Goal: Task Accomplishment & Management: Manage account settings

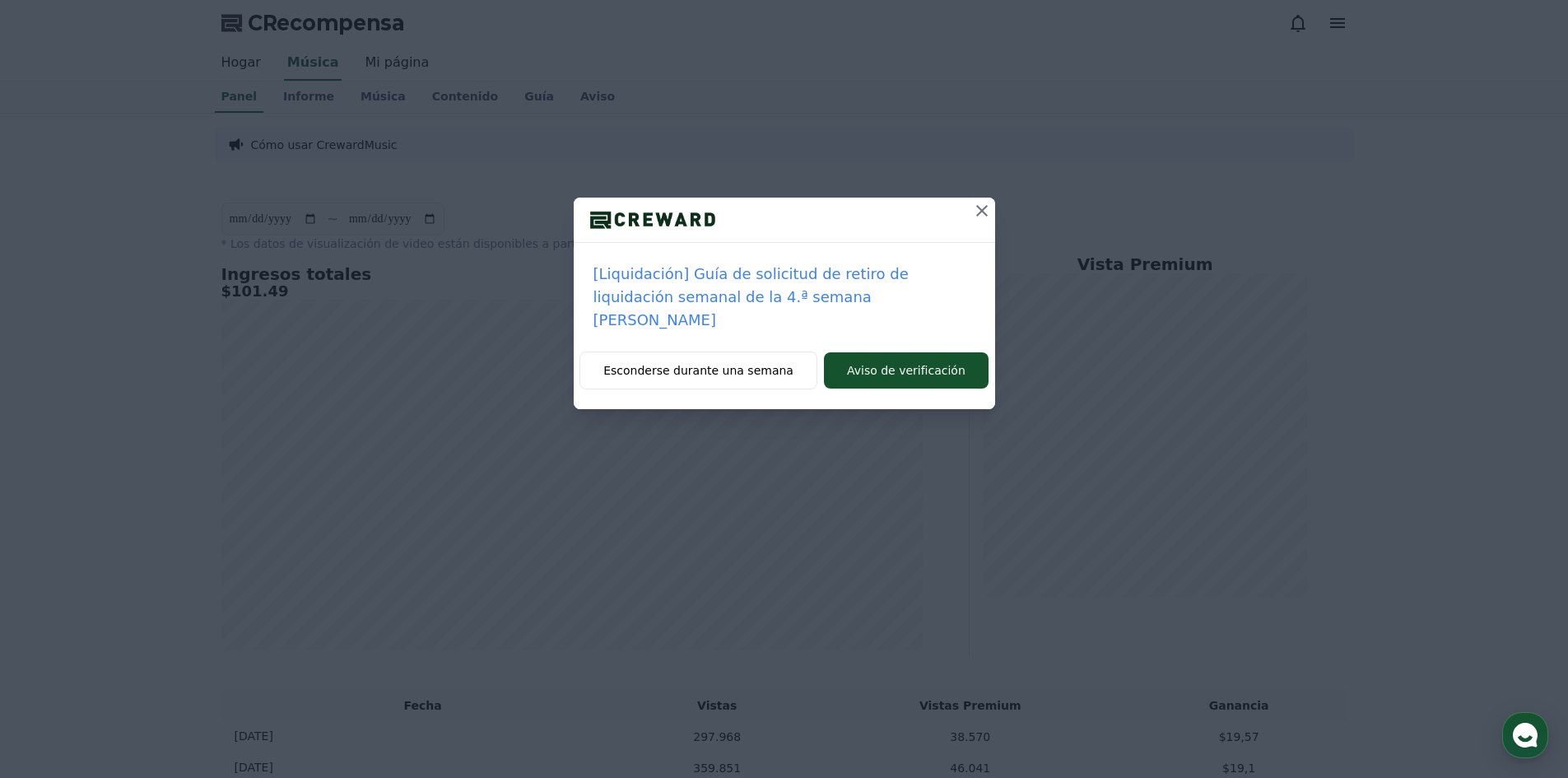
click at [984, 218] on icon at bounding box center [982, 211] width 20 height 20
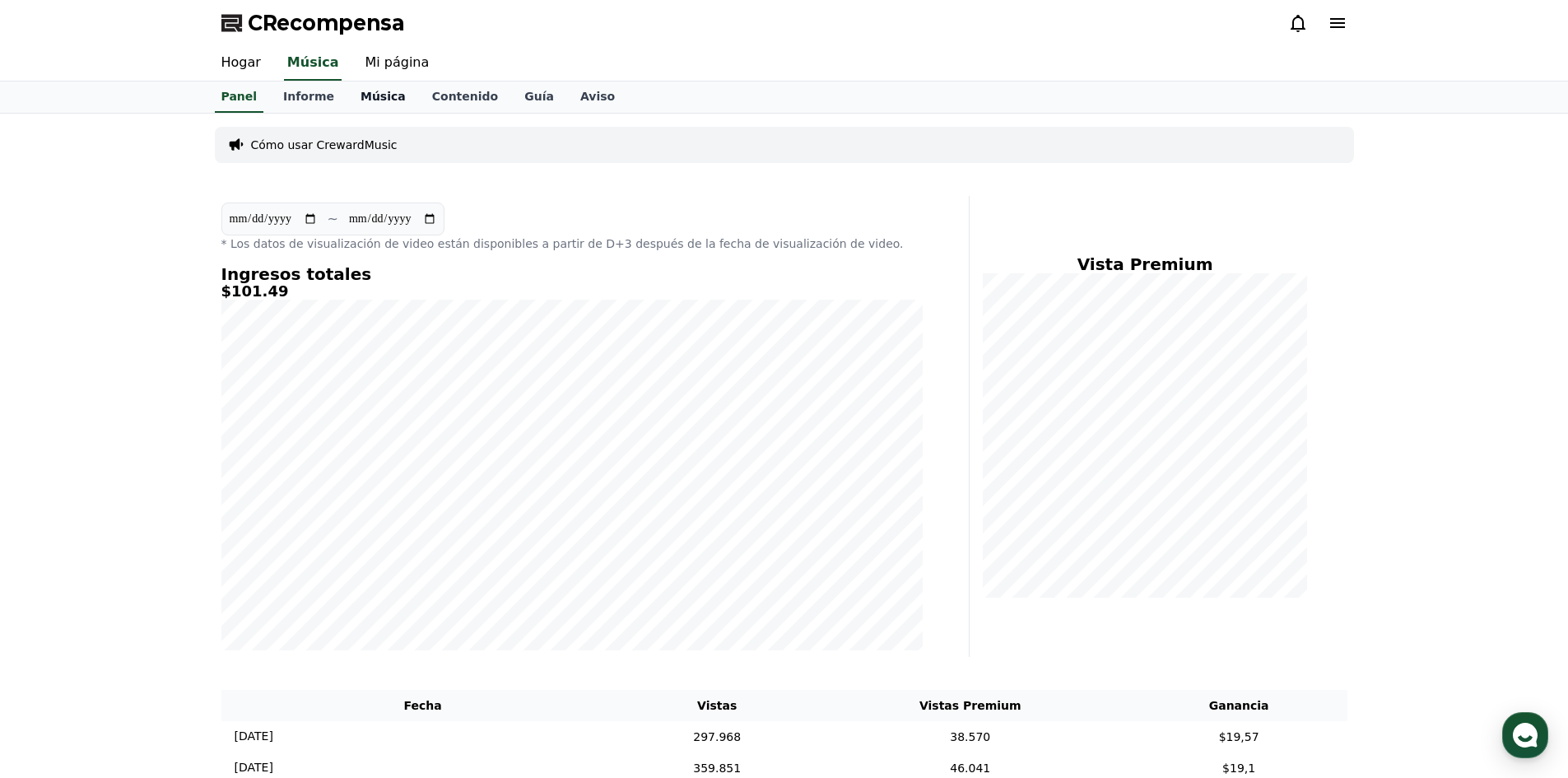
click at [368, 89] on font "Música" at bounding box center [383, 96] width 46 height 13
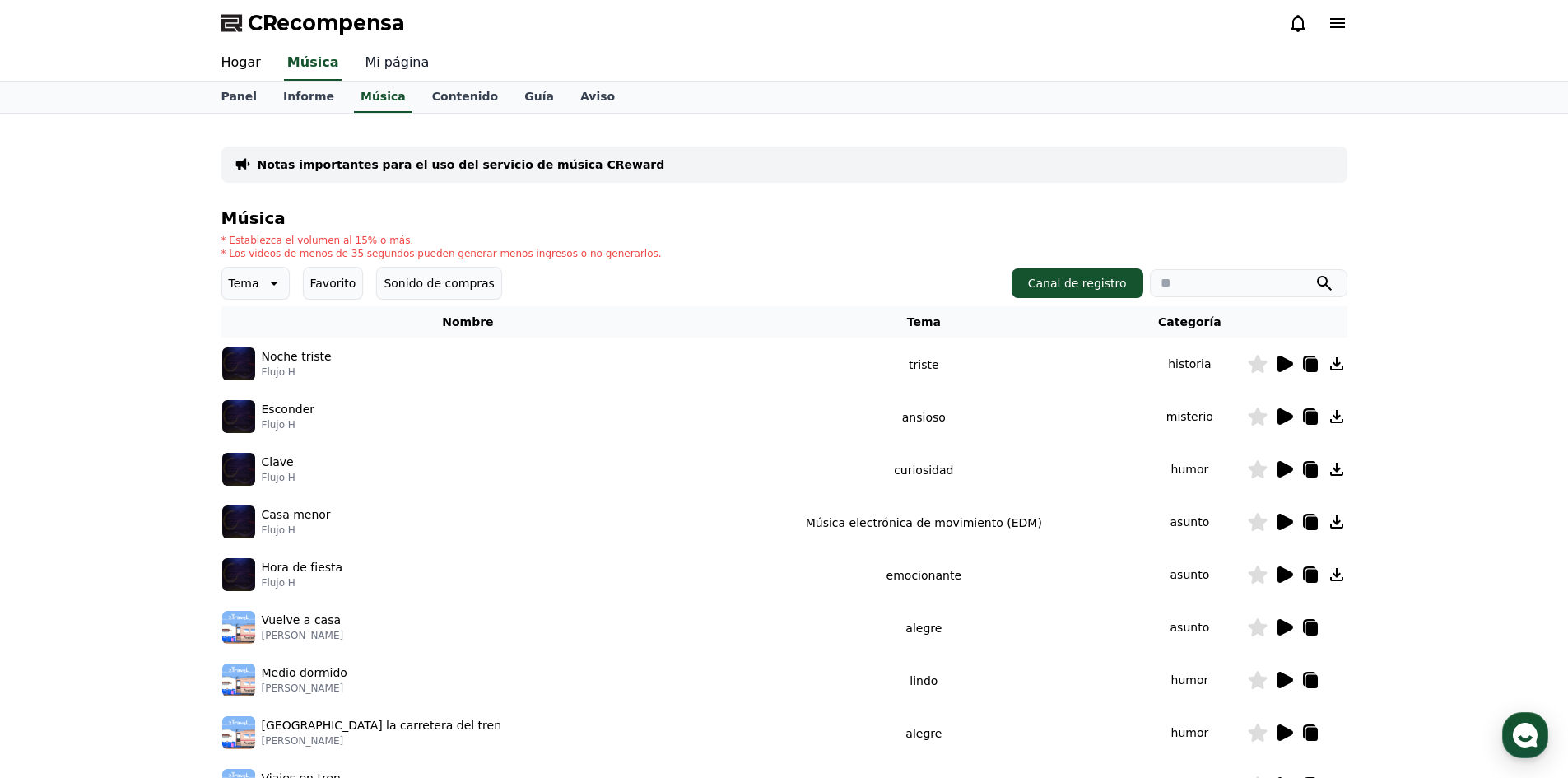
click at [371, 63] on font "Mi página" at bounding box center [396, 63] width 64 height 16
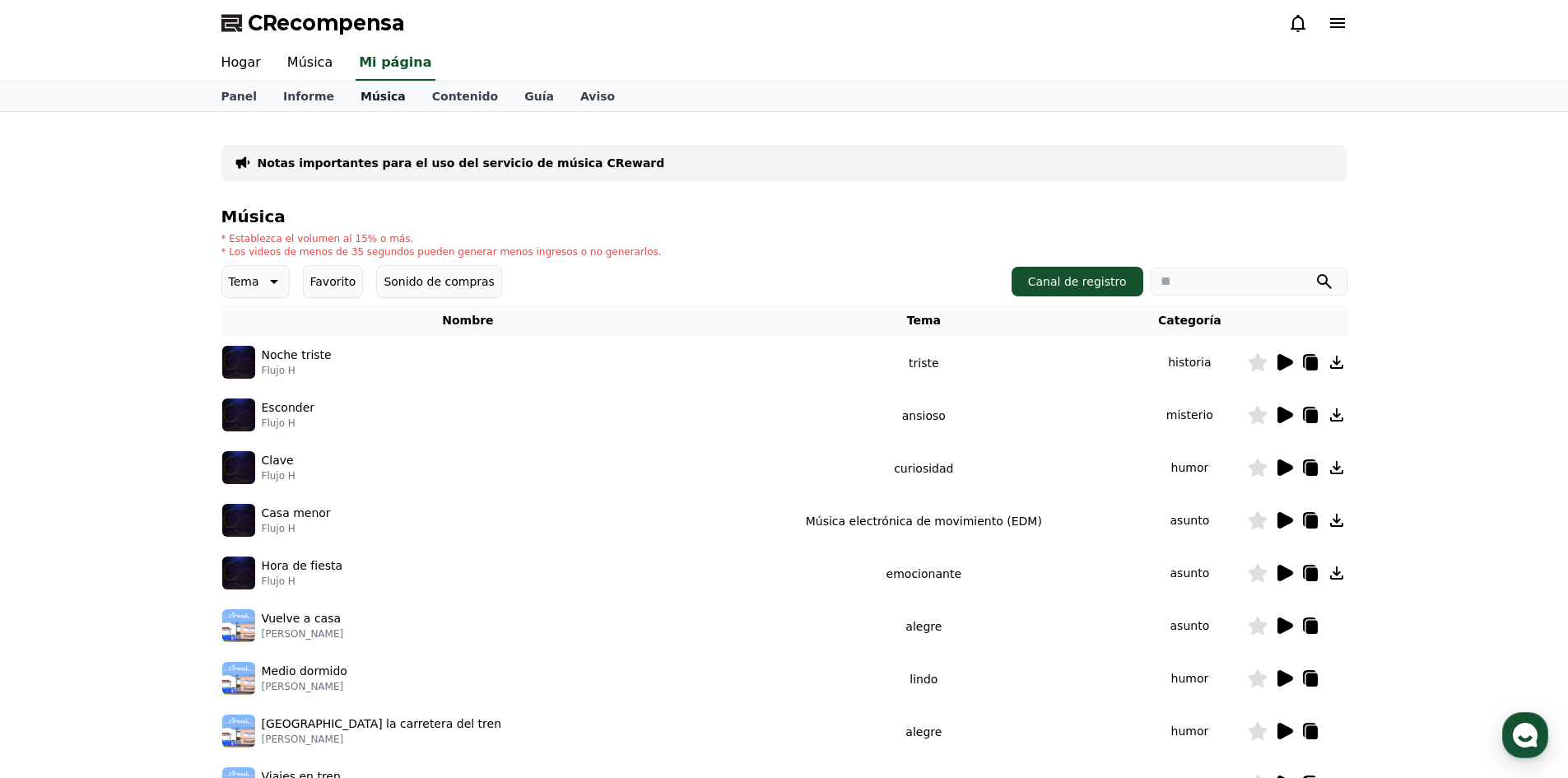
select select "**********"
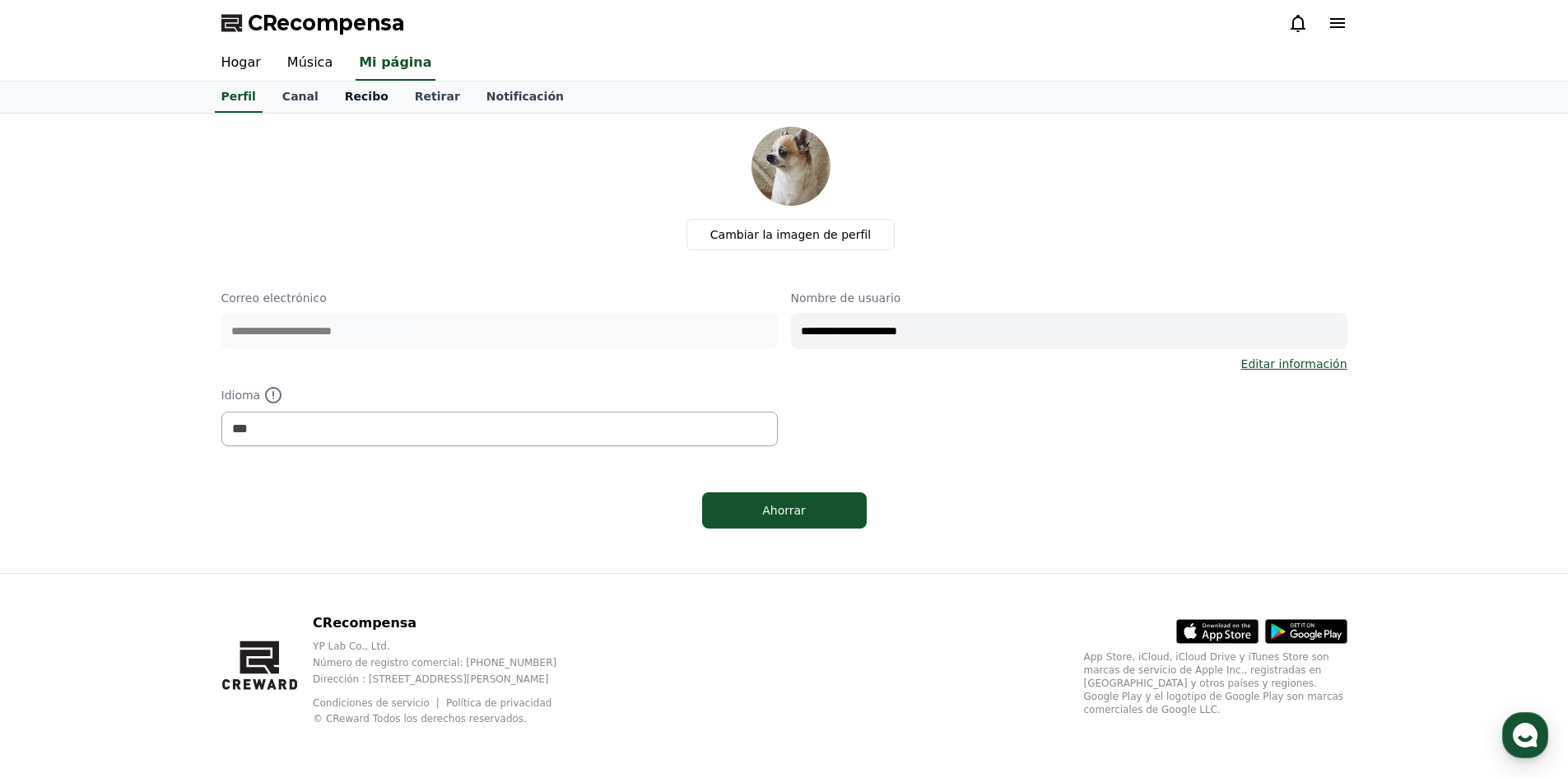
click at [363, 96] on font "Recibo" at bounding box center [366, 96] width 44 height 13
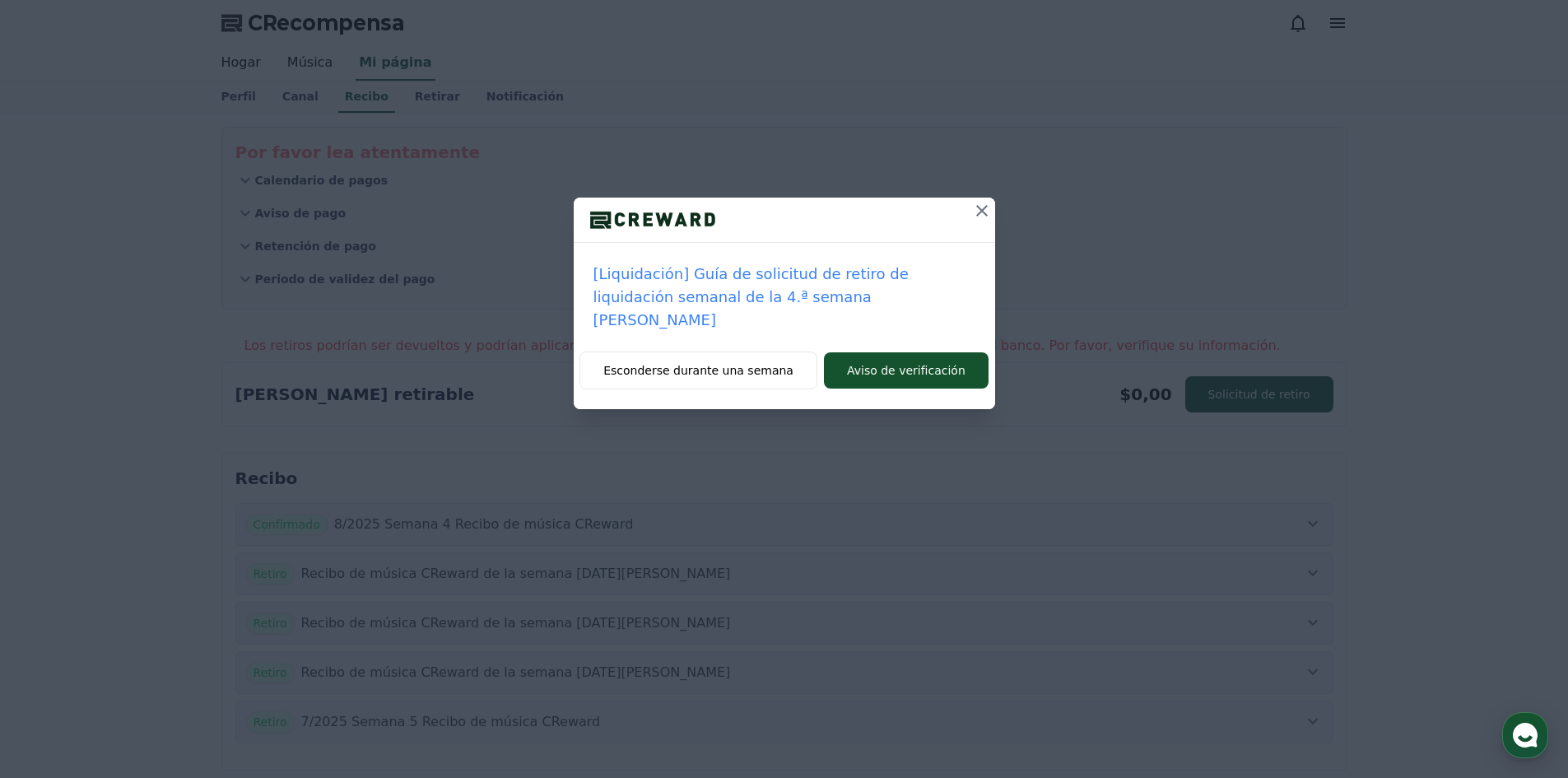
click at [976, 213] on icon at bounding box center [982, 211] width 20 height 20
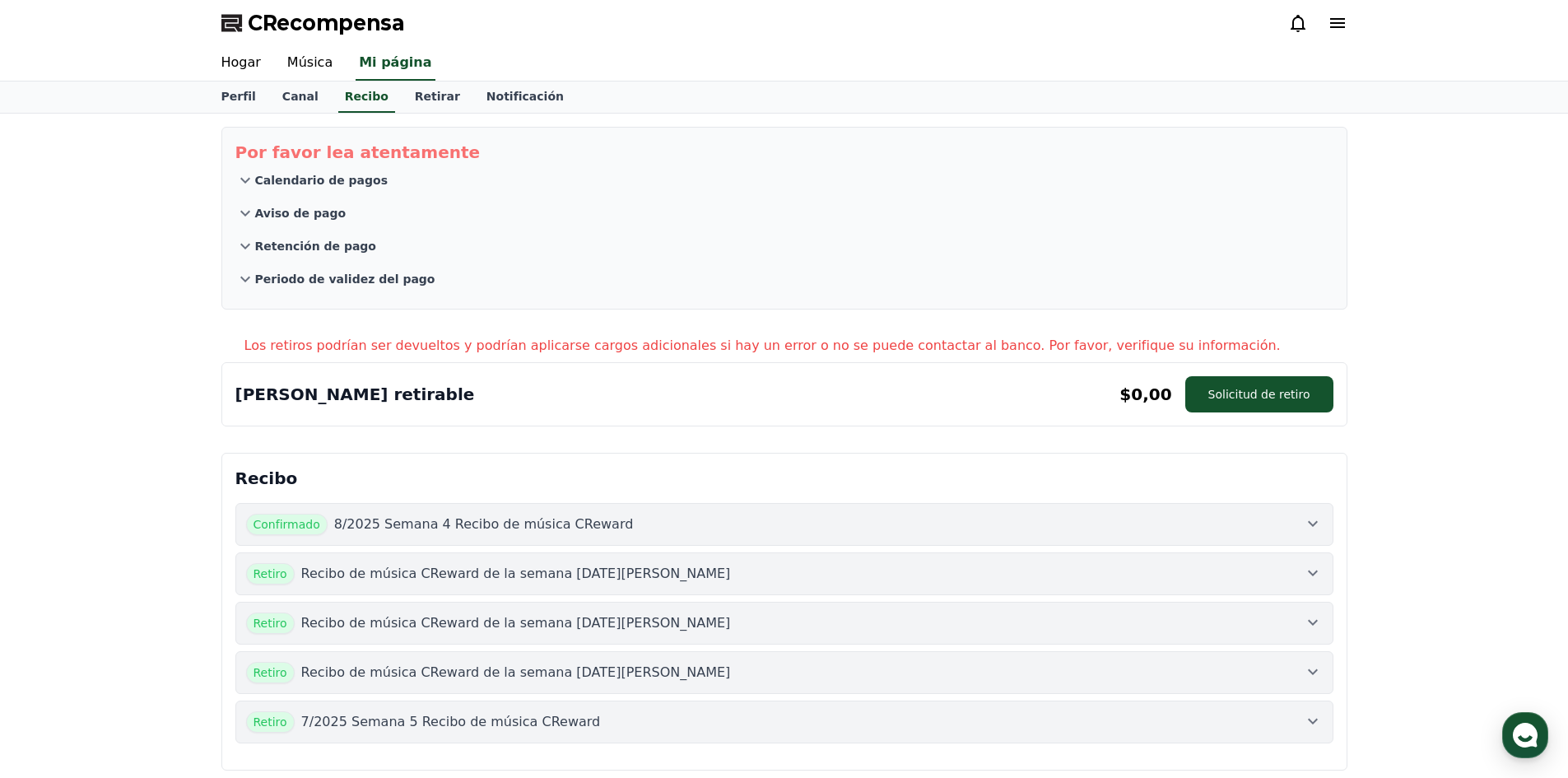
click at [532, 523] on font "8/2025 Semana 4 Recibo de música CReward" at bounding box center [484, 524] width 300 height 16
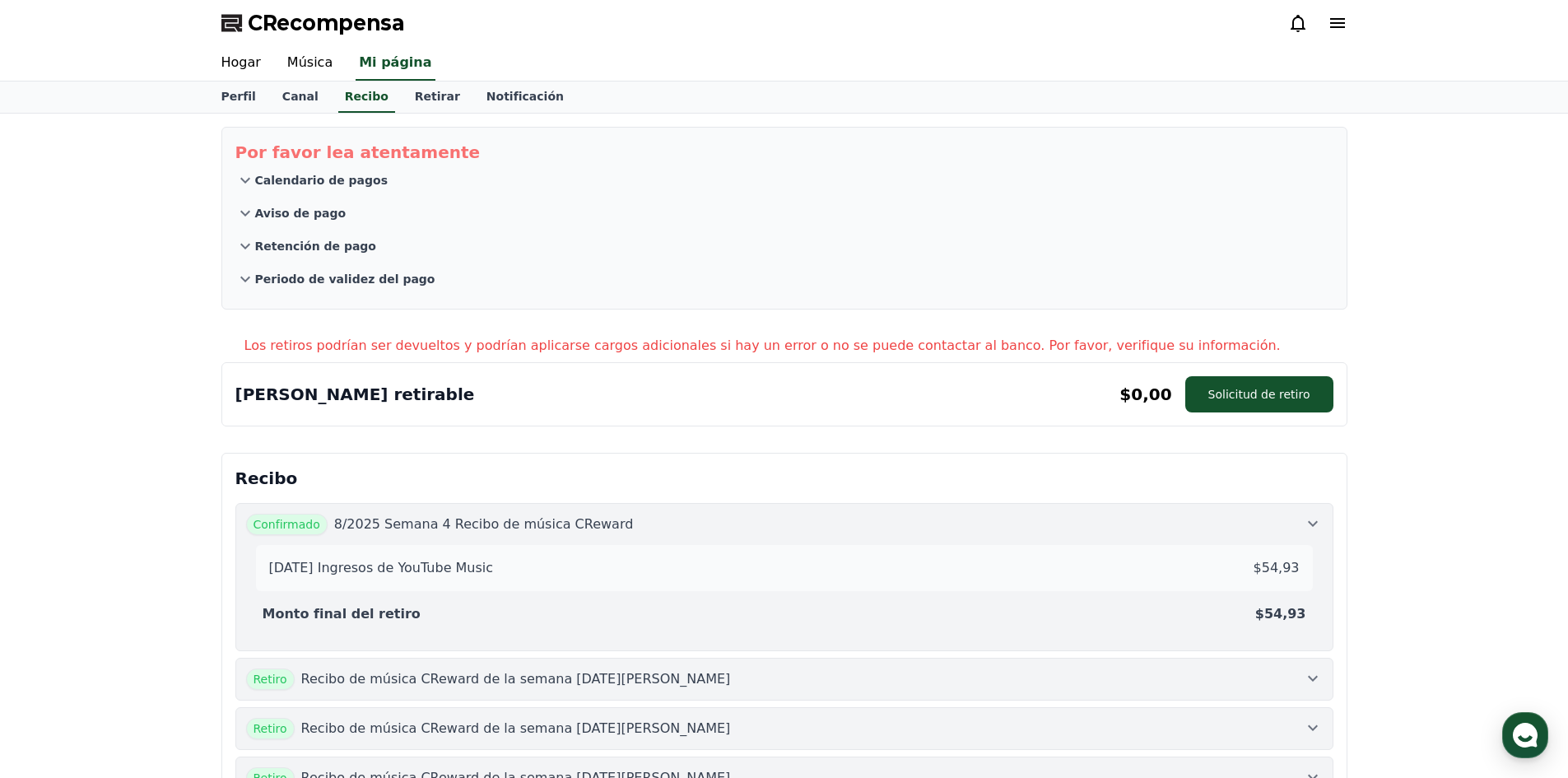
click at [531, 523] on font "8/2025 Semana 4 Recibo de música CReward" at bounding box center [484, 524] width 300 height 16
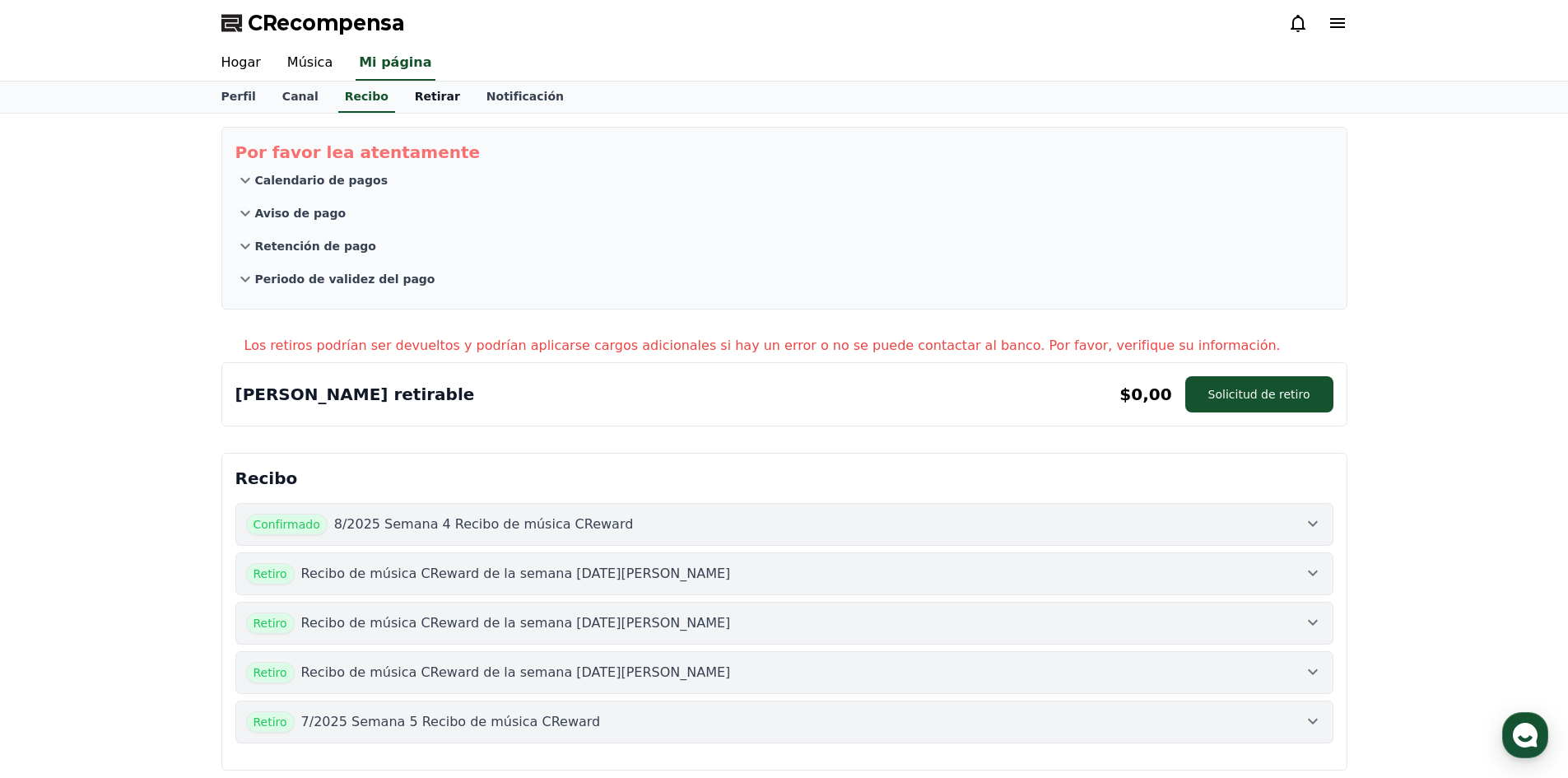
click at [403, 84] on link "Retirar" at bounding box center [438, 96] width 71 height 31
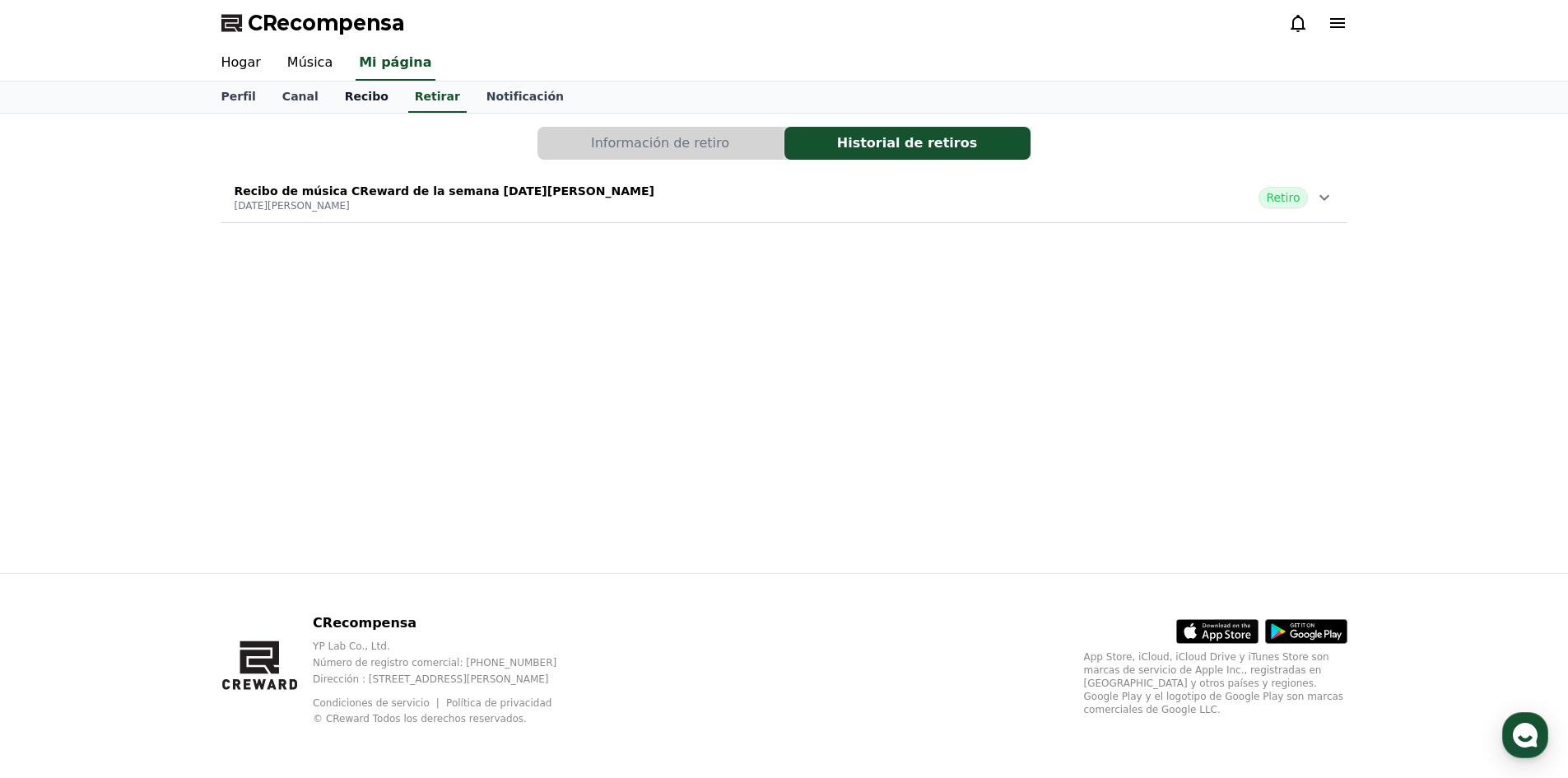
click at [363, 89] on font "Recibo" at bounding box center [366, 96] width 44 height 13
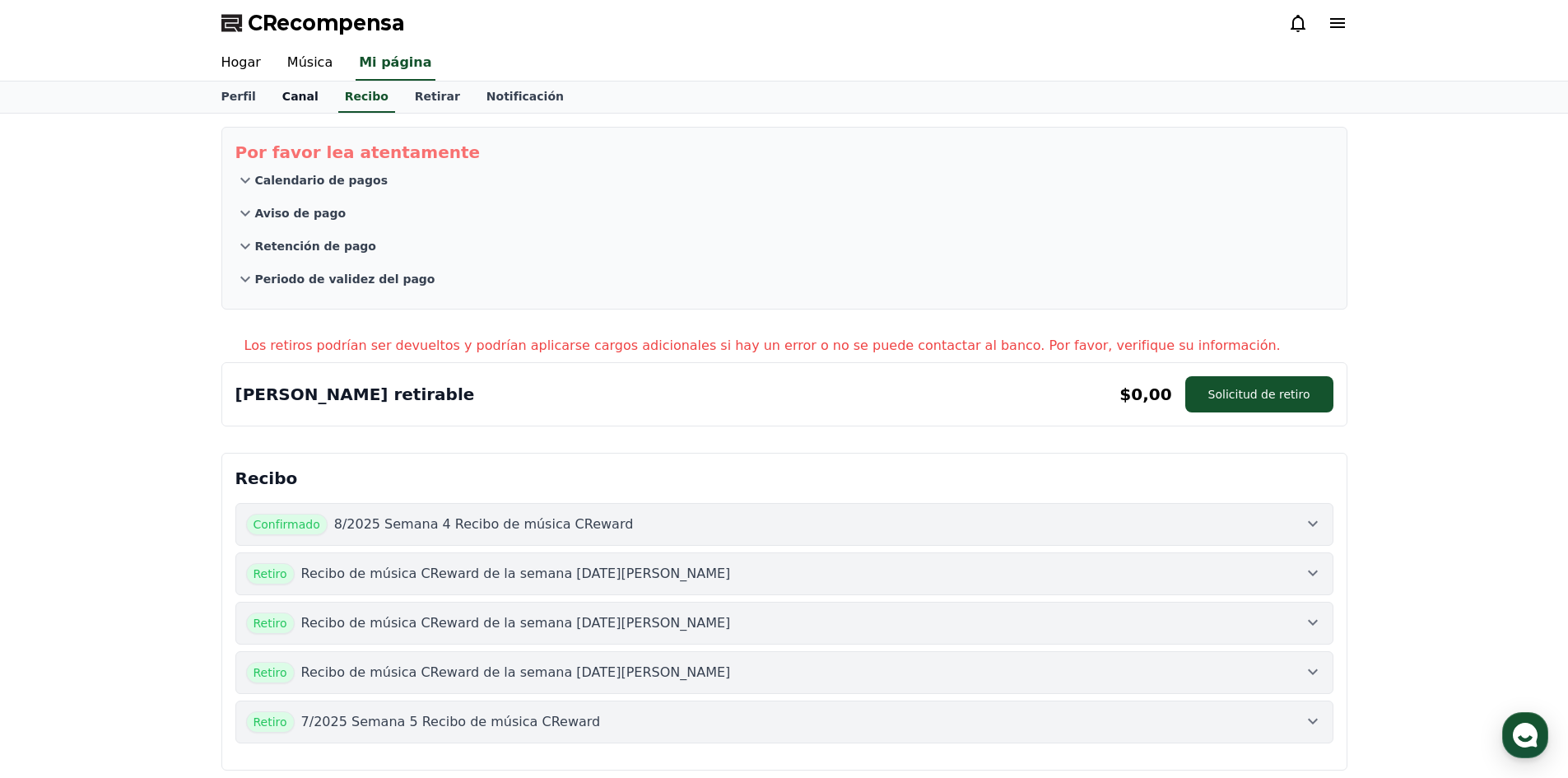
click at [288, 99] on font "Canal" at bounding box center [300, 96] width 37 height 13
